Goal: Check status: Check status

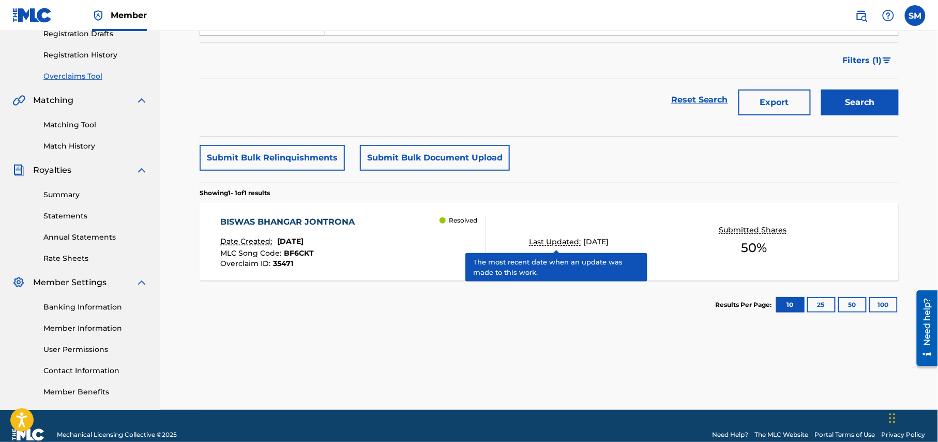
scroll to position [199, 0]
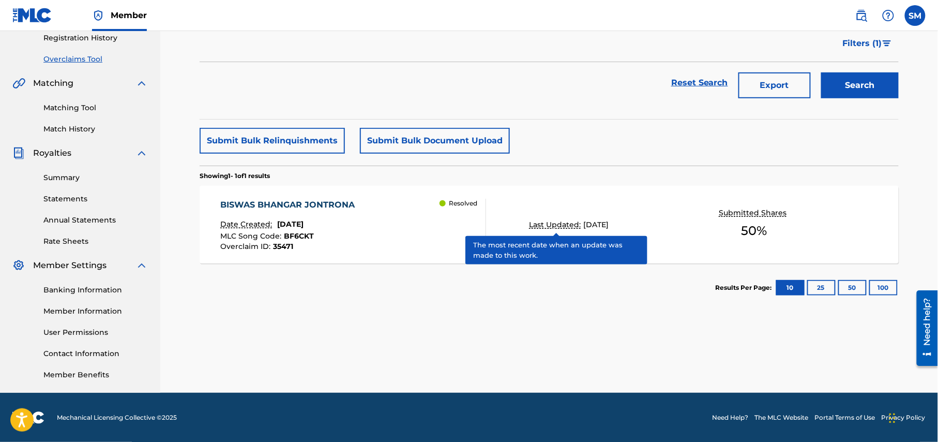
click at [338, 317] on div "Overclaims Tool The Overclaims Tool enables Members to see works they have regi…" at bounding box center [549, 125] width 699 height 535
click at [553, 228] on p "Last Updated:" at bounding box center [557, 224] width 54 height 11
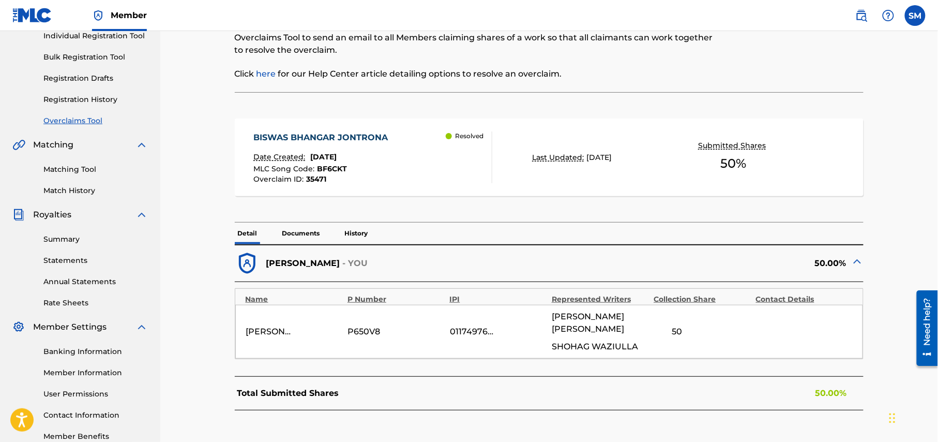
scroll to position [199, 0]
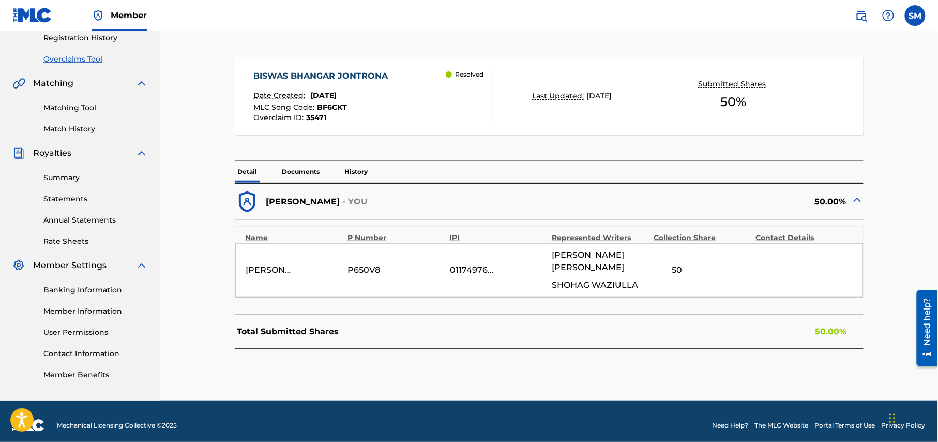
click at [304, 170] on p "Documents" at bounding box center [301, 172] width 44 height 22
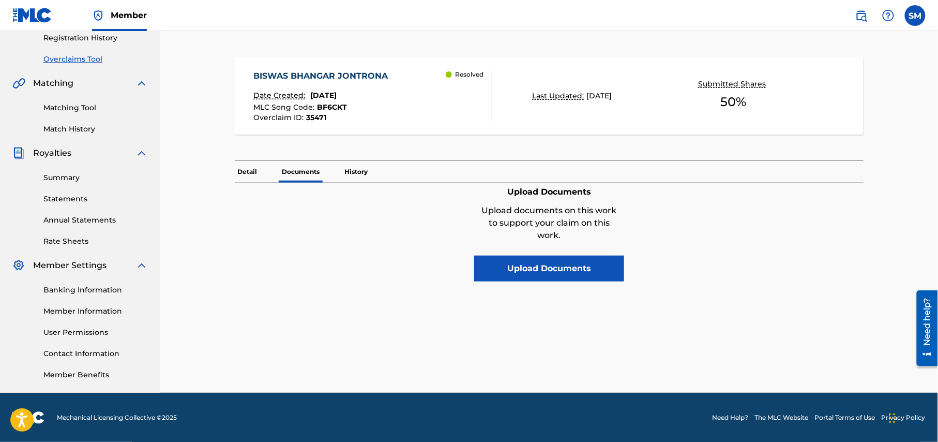
click at [348, 170] on p "History" at bounding box center [356, 172] width 29 height 22
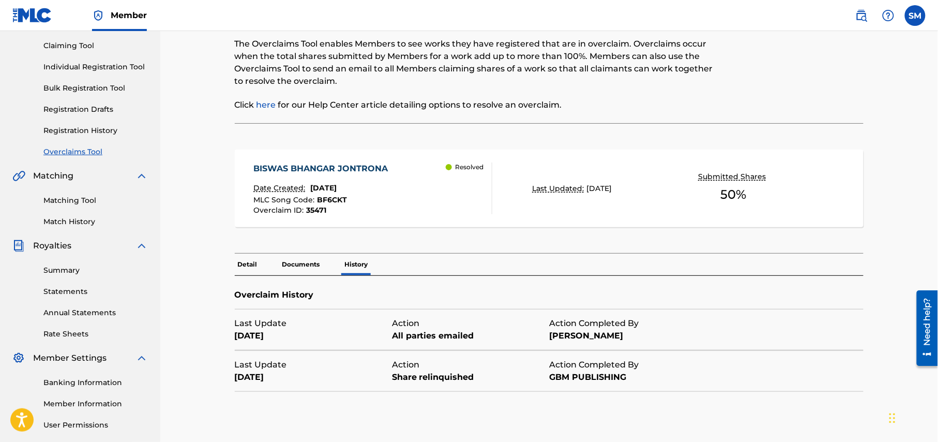
scroll to position [199, 0]
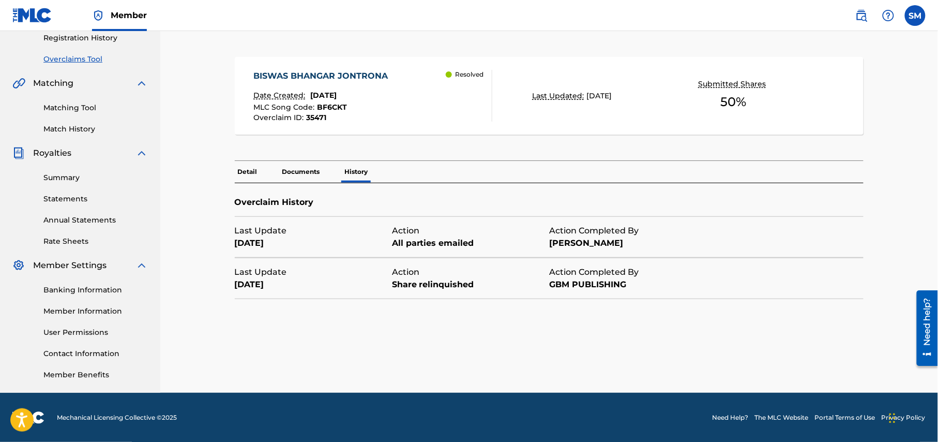
click at [290, 170] on p "Documents" at bounding box center [301, 172] width 44 height 22
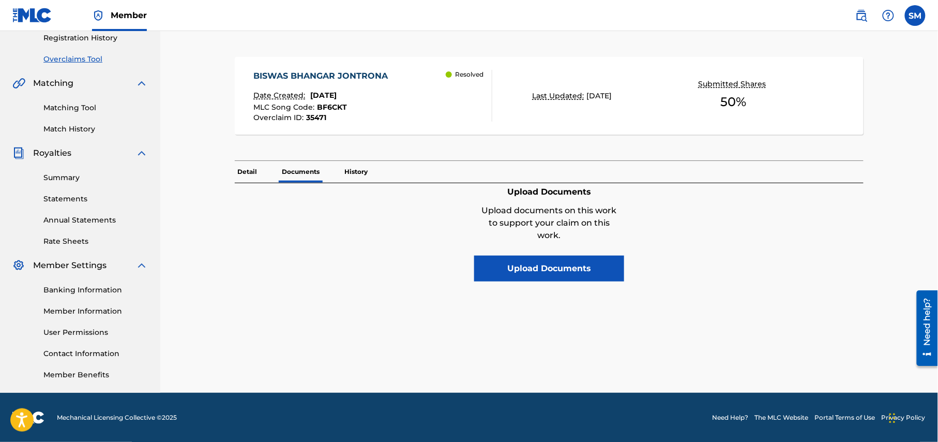
click at [243, 171] on p "Detail" at bounding box center [248, 172] width 26 height 22
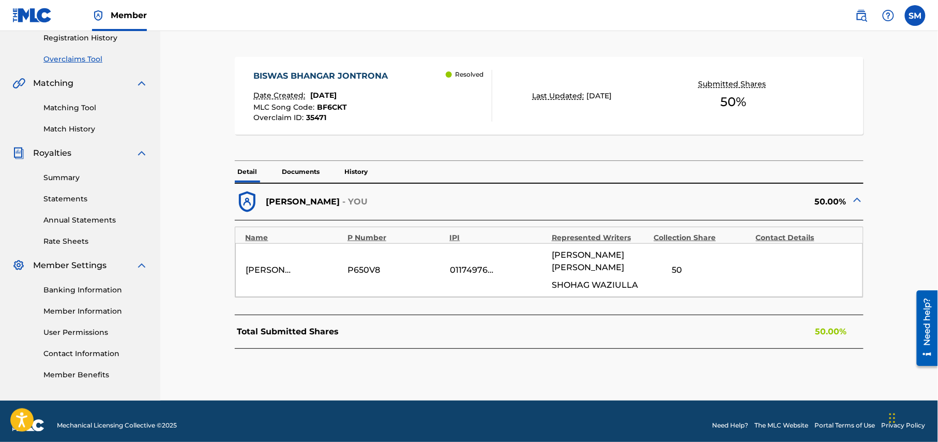
click at [857, 201] on img at bounding box center [858, 199] width 12 height 12
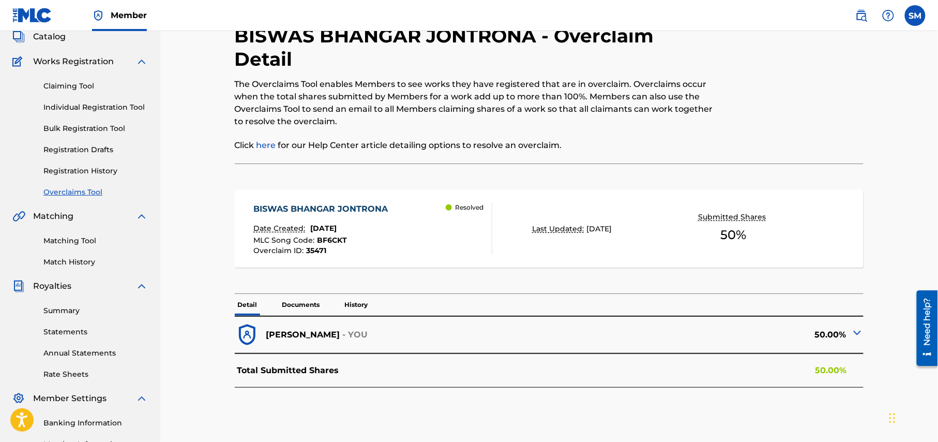
scroll to position [61, 0]
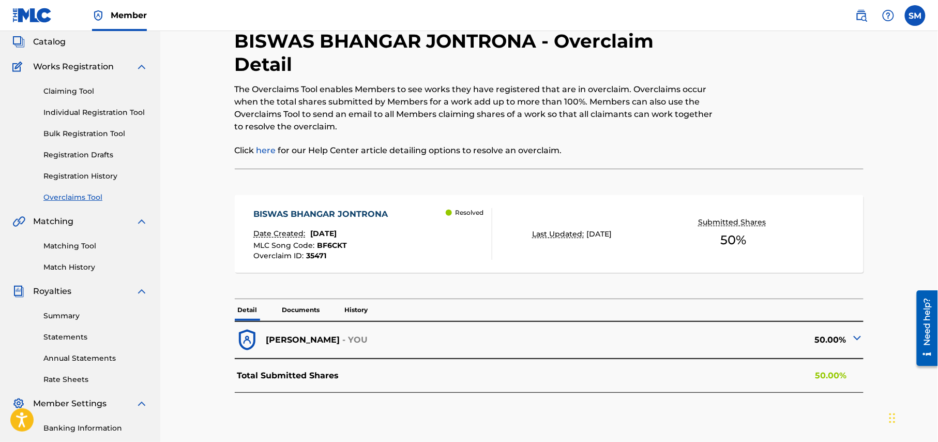
click at [100, 114] on link "Individual Registration Tool" at bounding box center [95, 112] width 105 height 11
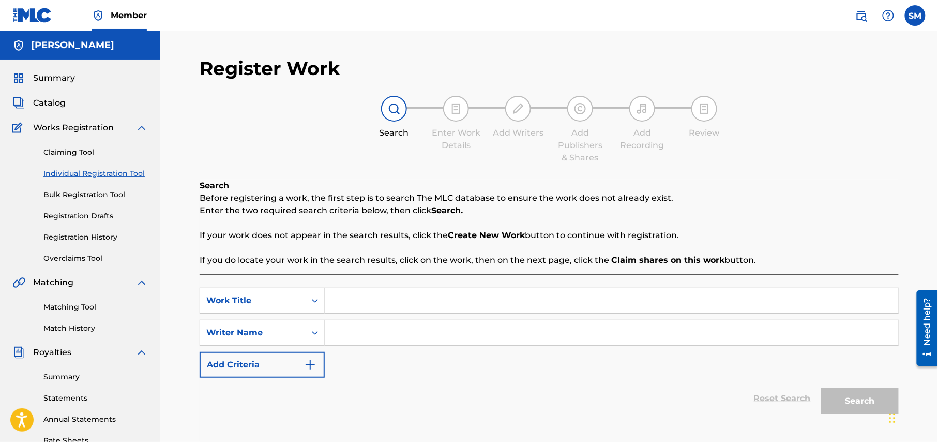
click at [57, 74] on span "Summary" at bounding box center [54, 78] width 42 height 12
